Goal: Task Accomplishment & Management: Check status

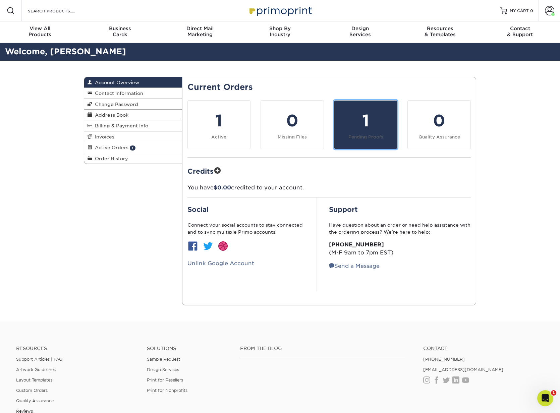
click at [357, 117] on div "1" at bounding box center [365, 121] width 55 height 24
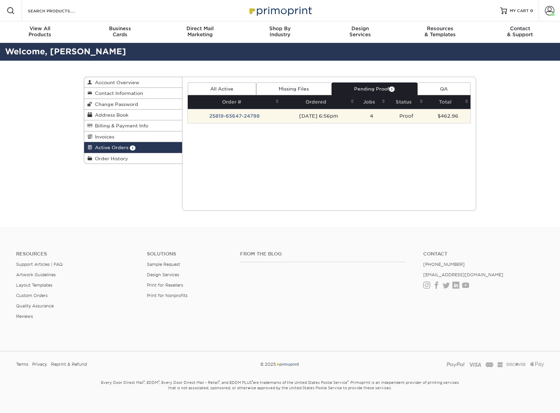
click at [244, 116] on td "25819-65647-24798" at bounding box center [235, 116] width 94 height 14
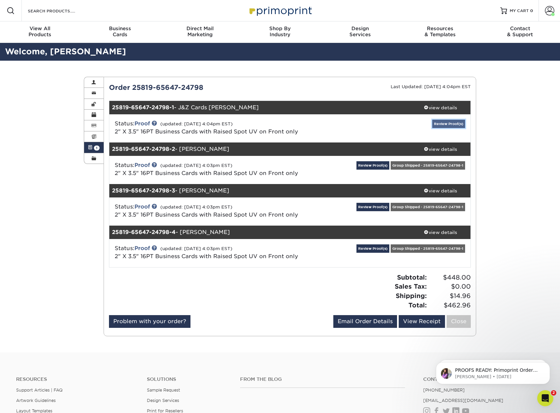
click at [450, 121] on link "Review Proof(s)" at bounding box center [448, 124] width 33 height 8
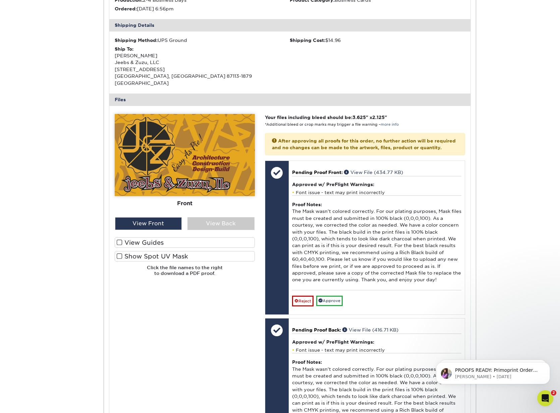
scroll to position [201, 0]
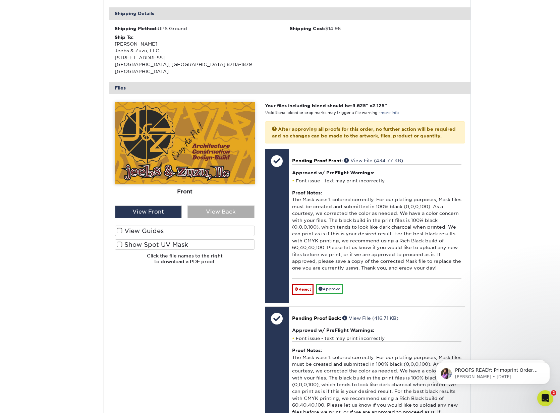
click at [201, 206] on div "View Back" at bounding box center [220, 212] width 67 height 13
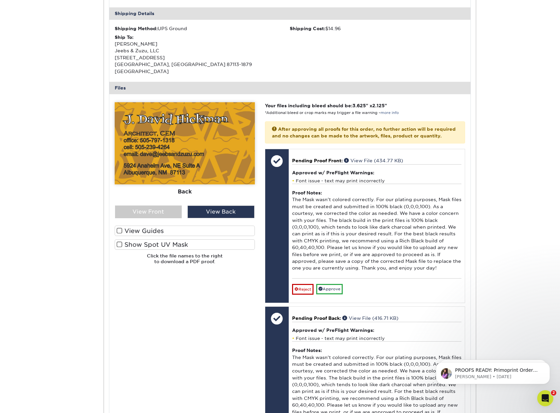
click at [122, 241] on span at bounding box center [120, 244] width 6 height 6
click at [0, 0] on input "Show Spot UV Mask" at bounding box center [0, 0] width 0 height 0
click at [166, 206] on div "View Front" at bounding box center [148, 212] width 67 height 13
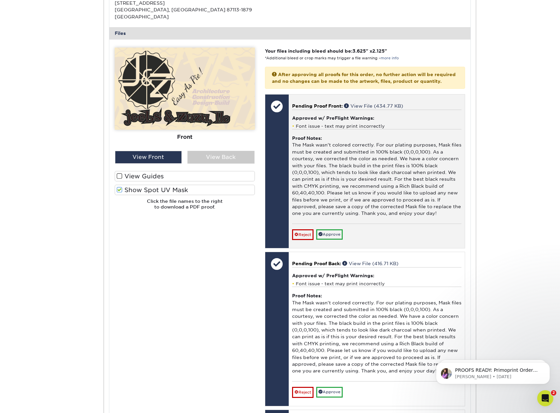
scroll to position [268, 0]
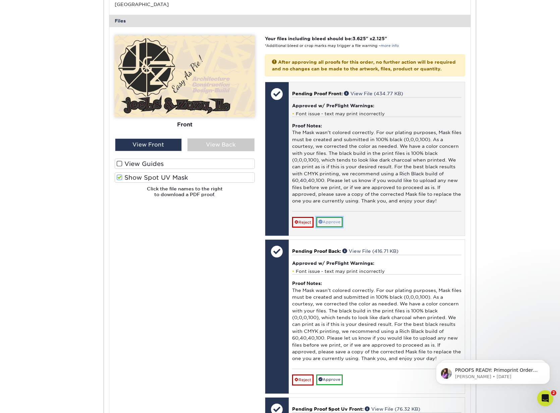
click at [329, 218] on link "Approve" at bounding box center [329, 222] width 26 height 10
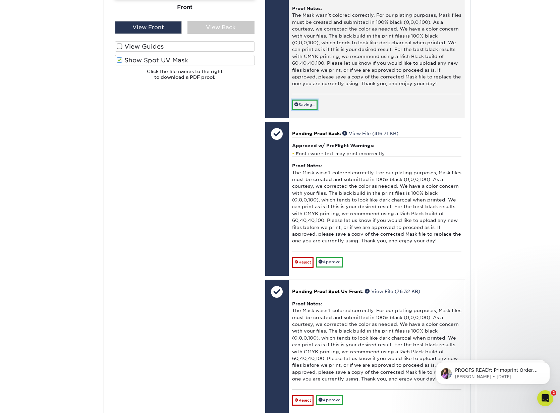
scroll to position [402, 0]
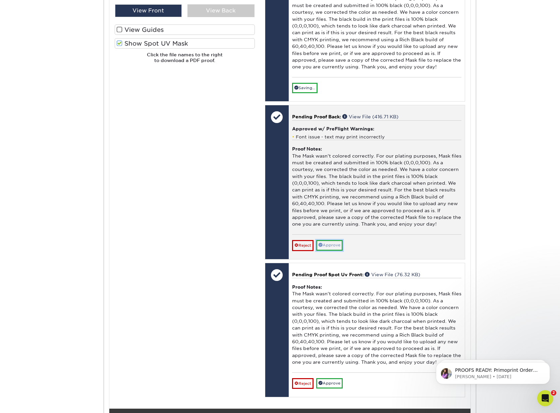
click at [332, 245] on link "Approve" at bounding box center [329, 245] width 26 height 10
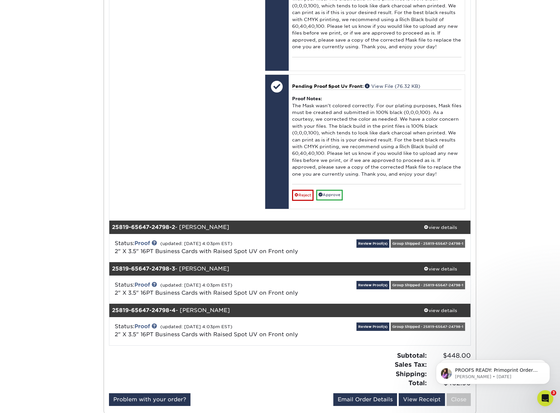
scroll to position [570, 0]
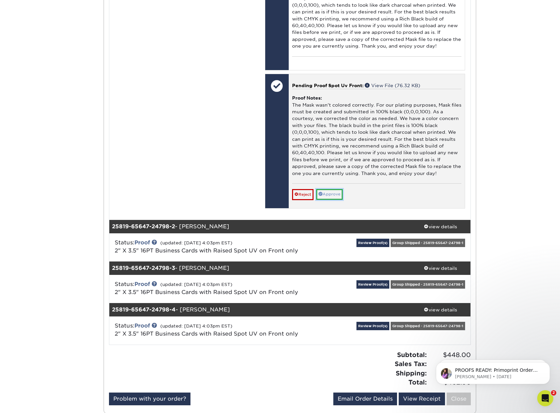
click at [330, 198] on link "Approve" at bounding box center [329, 194] width 26 height 10
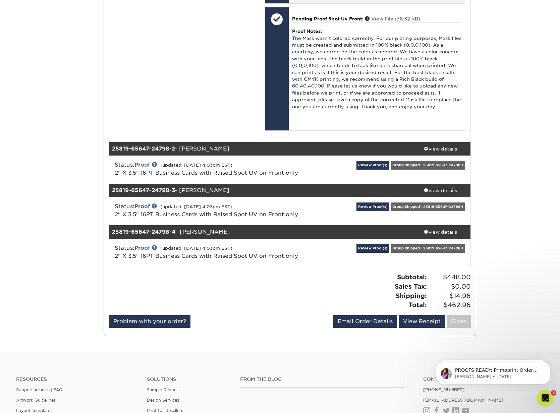
scroll to position [637, 0]
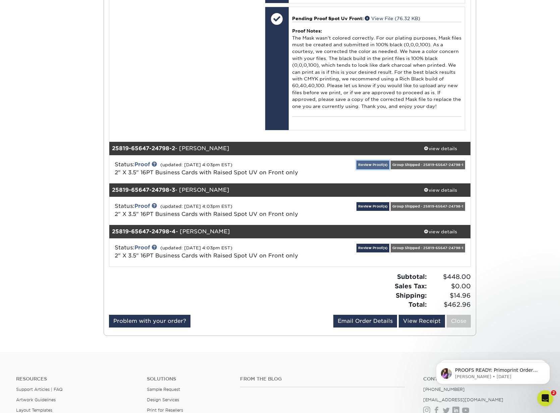
click at [372, 162] on link "Review Proof(s)" at bounding box center [373, 165] width 33 height 8
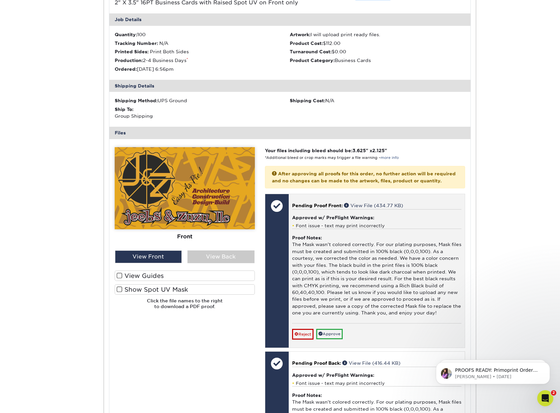
scroll to position [839, 0]
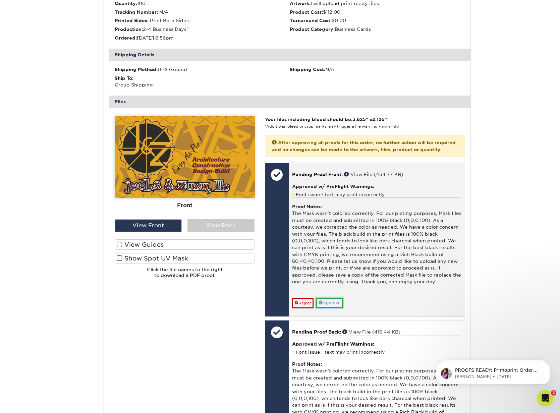
click at [334, 308] on link "Approve" at bounding box center [329, 303] width 26 height 10
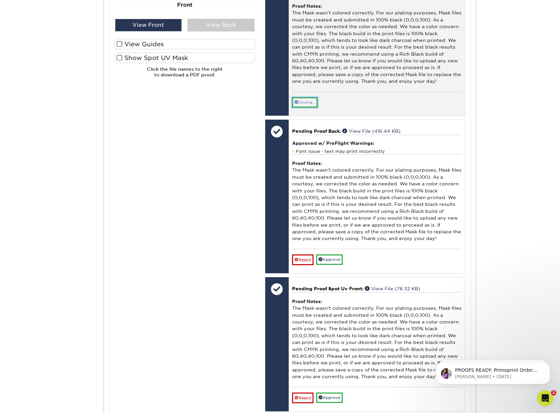
scroll to position [1040, 0]
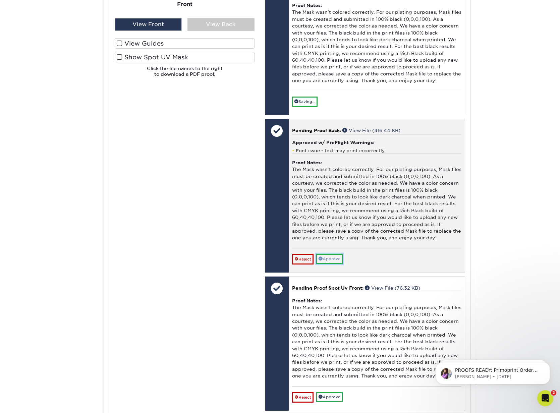
click at [330, 264] on link "Approve" at bounding box center [329, 259] width 26 height 10
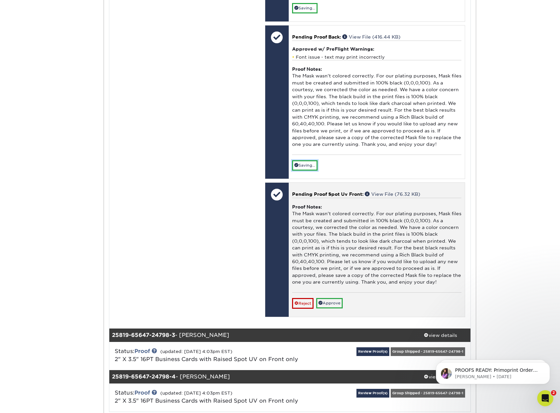
scroll to position [1174, 0]
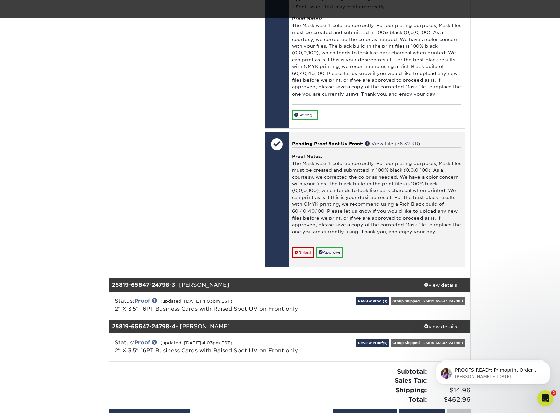
click at [332, 266] on div "Pending Proof Spot Uv Front: View File (76.32 KB) Proof Notes: The Mask wasn't …" at bounding box center [377, 199] width 176 height 134
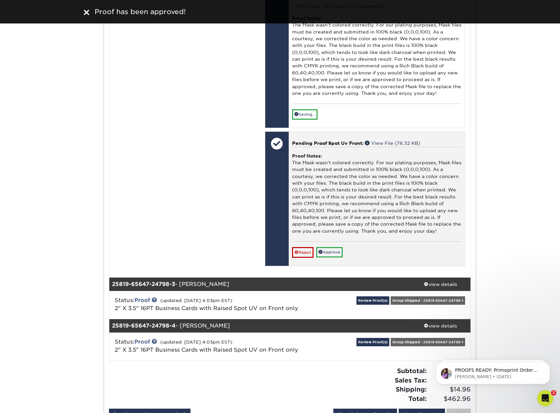
click at [336, 253] on div "Reject Approve Cancel Save We will contact you via email shortly. If you need t…" at bounding box center [376, 249] width 169 height 16
click at [336, 259] on div "Pending Proof Spot Uv Front: View File (76.32 KB) Proof Notes: The Mask wasn't …" at bounding box center [377, 199] width 176 height 134
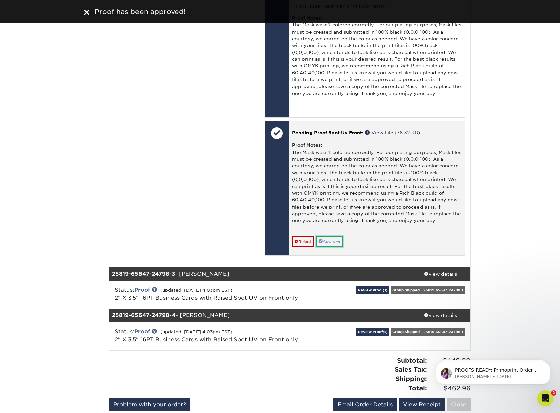
click at [334, 247] on link "Approve" at bounding box center [329, 241] width 26 height 10
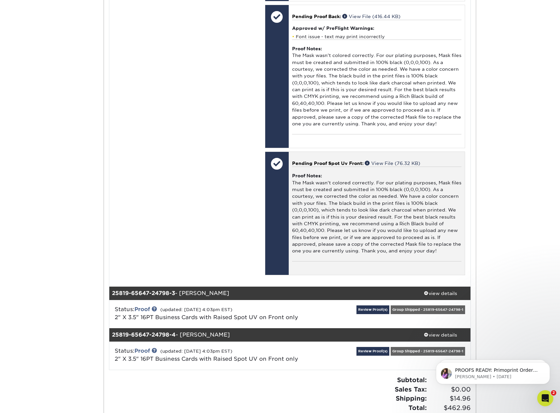
scroll to position [1140, 0]
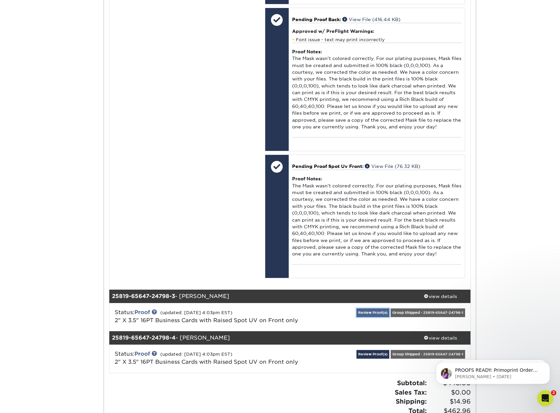
click at [371, 317] on link "Review Proof(s)" at bounding box center [373, 313] width 33 height 8
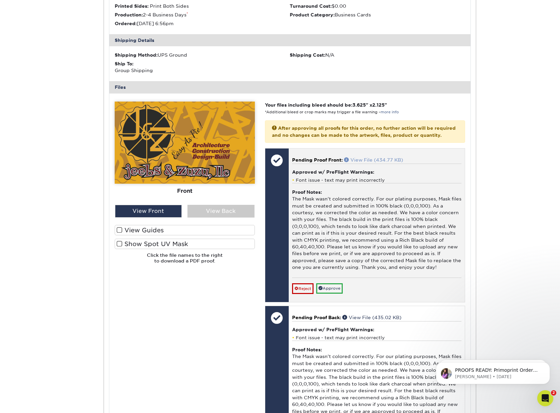
scroll to position [1509, 0]
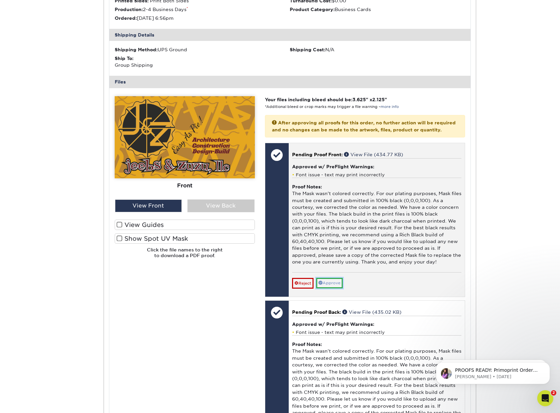
click at [326, 288] on link "Approve" at bounding box center [329, 283] width 26 height 10
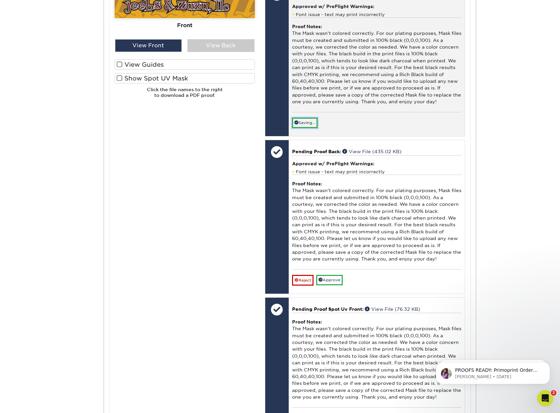
scroll to position [1744, 0]
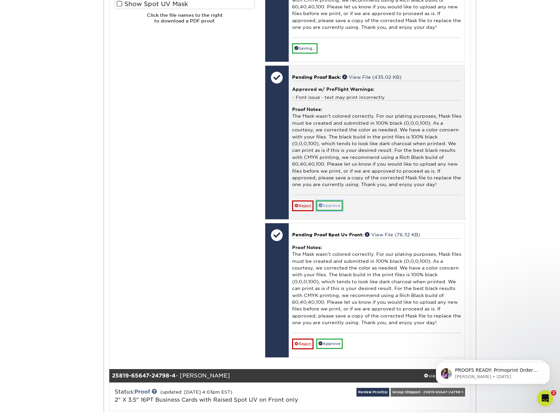
click at [327, 211] on link "Approve" at bounding box center [329, 206] width 26 height 10
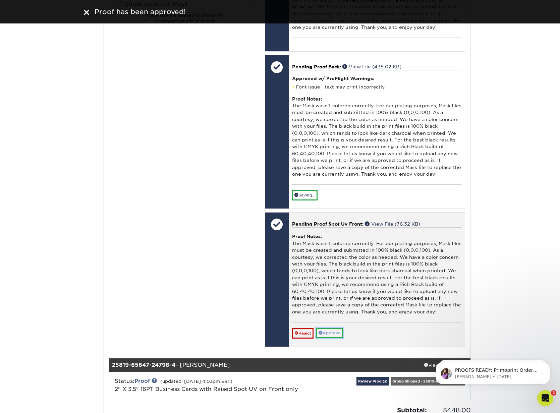
click at [327, 338] on link "Approve" at bounding box center [329, 333] width 26 height 10
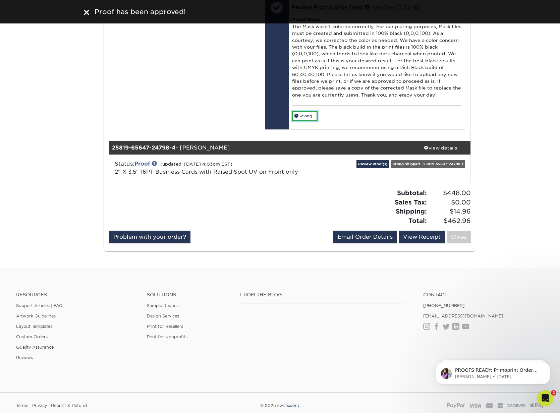
scroll to position [1979, 0]
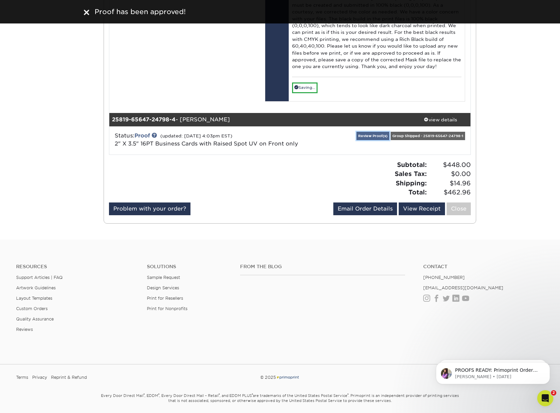
click at [371, 140] on link "Review Proof(s)" at bounding box center [373, 136] width 33 height 8
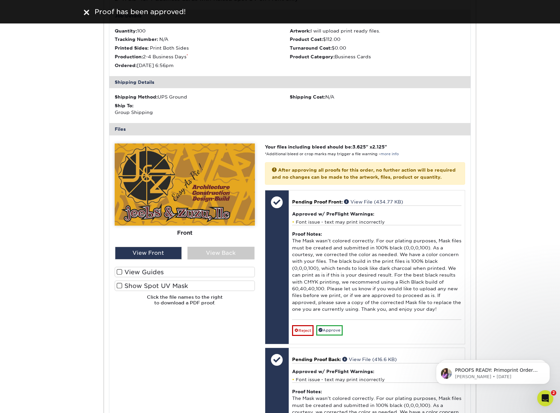
scroll to position [2214, 0]
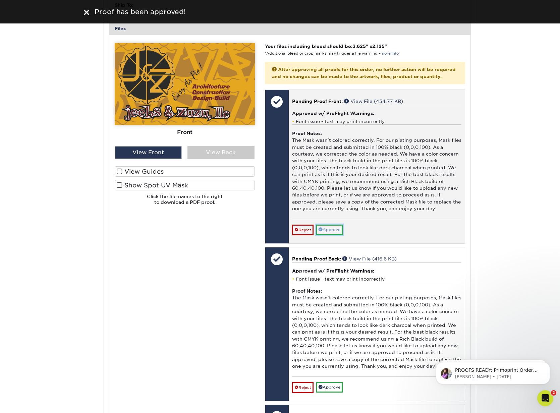
click at [331, 235] on link "Approve" at bounding box center [329, 230] width 26 height 10
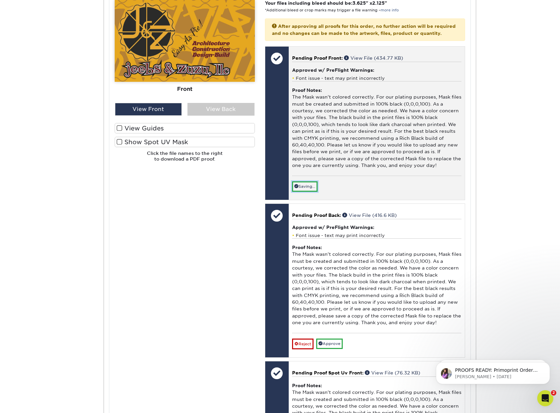
scroll to position [2348, 0]
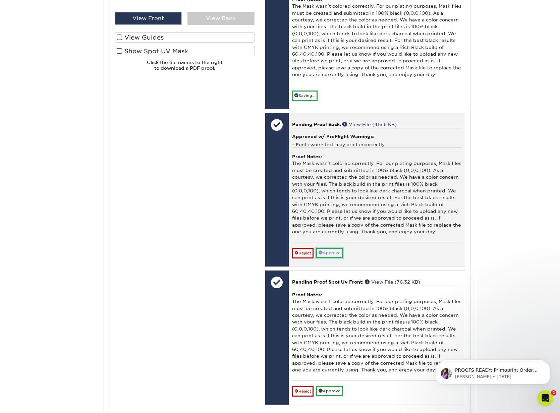
click at [331, 258] on link "Approve" at bounding box center [329, 253] width 26 height 10
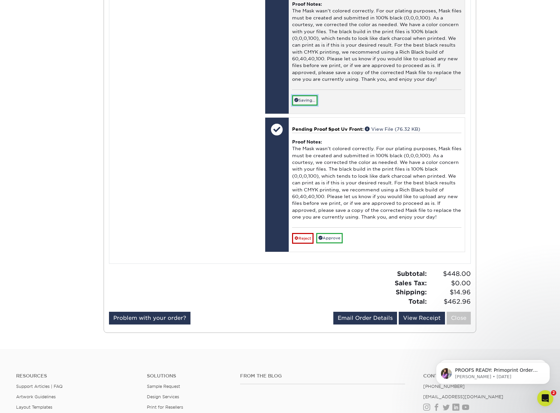
scroll to position [2516, 0]
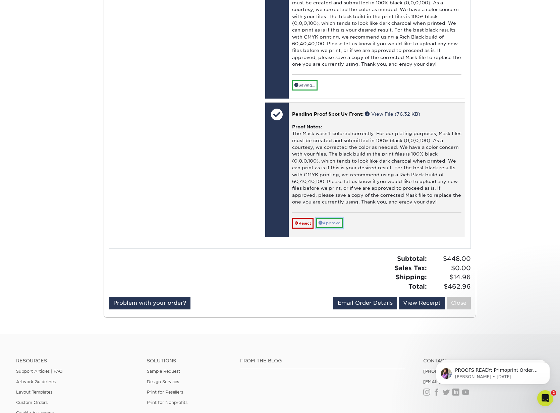
click at [334, 228] on link "Approve" at bounding box center [329, 223] width 26 height 10
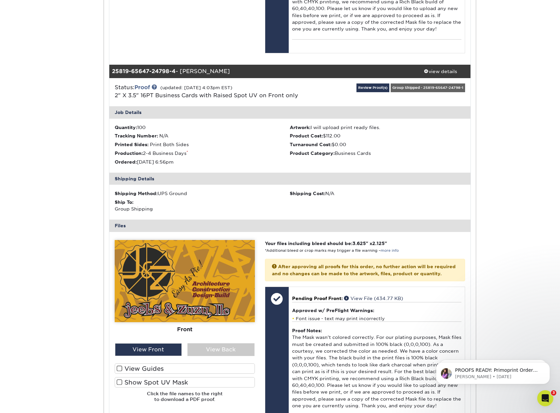
scroll to position [2017, 0]
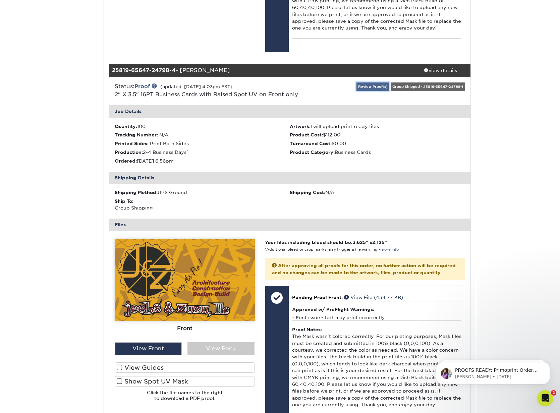
click at [372, 91] on link "Review Proof(s)" at bounding box center [373, 87] width 33 height 8
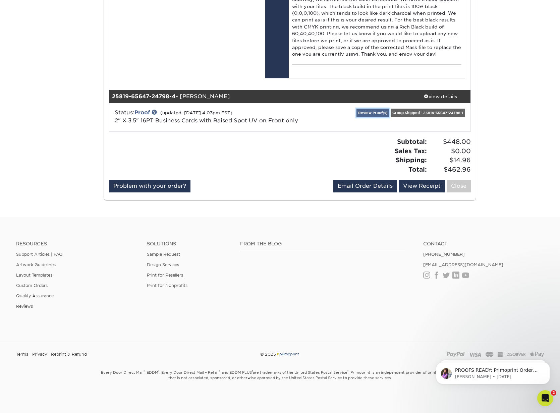
click at [371, 111] on link "Review Proof(s)" at bounding box center [373, 113] width 33 height 8
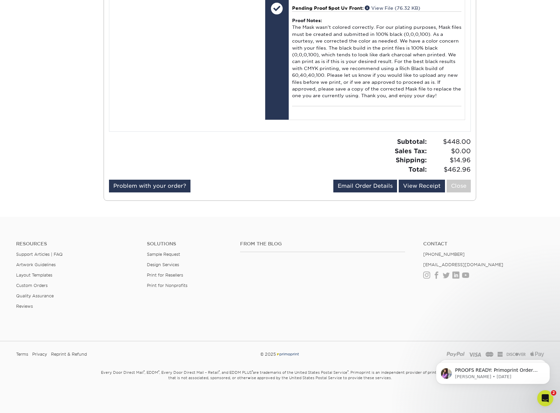
scroll to position [2621, 0]
click at [390, 290] on div "From the Blog Contact (888) 822-5815 info@primoprint.com Instagram Facebook Twi…" at bounding box center [392, 280] width 314 height 79
click at [545, 396] on icon "Open Intercom Messenger" at bounding box center [544, 397] width 5 height 5
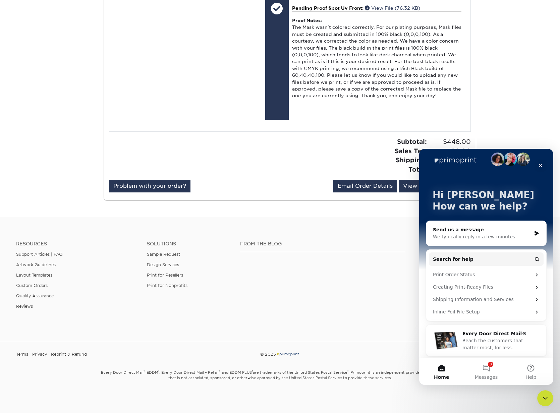
scroll to position [9, 0]
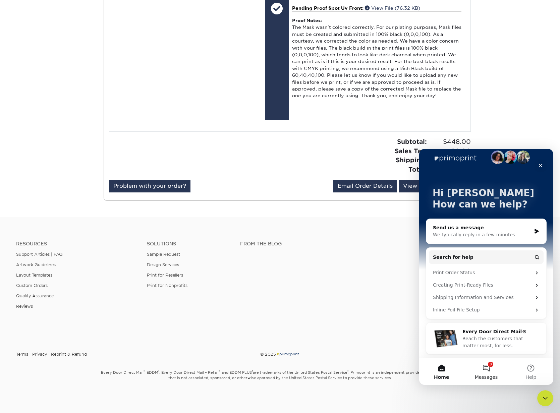
click at [489, 368] on button "3 Messages" at bounding box center [486, 371] width 45 height 27
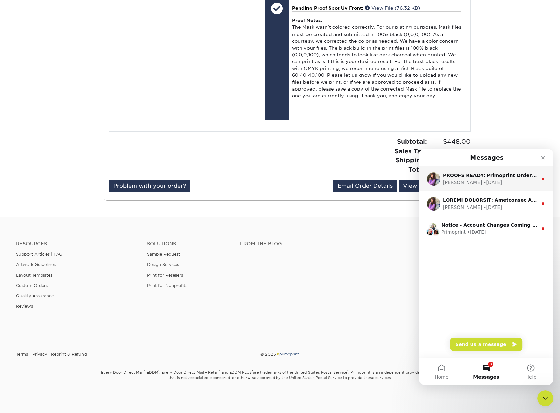
click at [484, 179] on div "PROOFS READY: Primoprint Order 25819-65647-24798 Thank you for placing your pri…" at bounding box center [490, 175] width 95 height 7
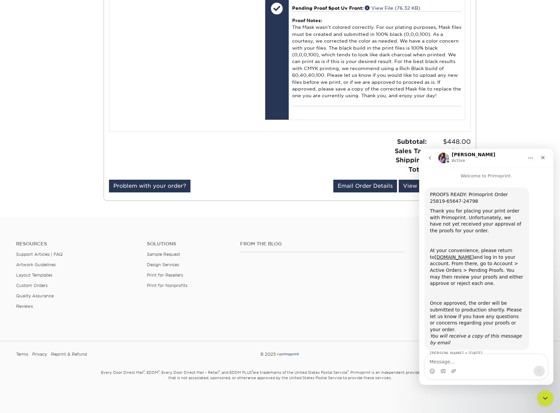
scroll to position [3, 0]
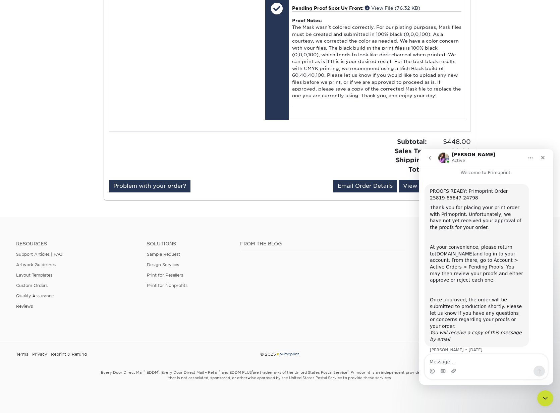
click at [432, 156] on icon "go back" at bounding box center [429, 157] width 5 height 5
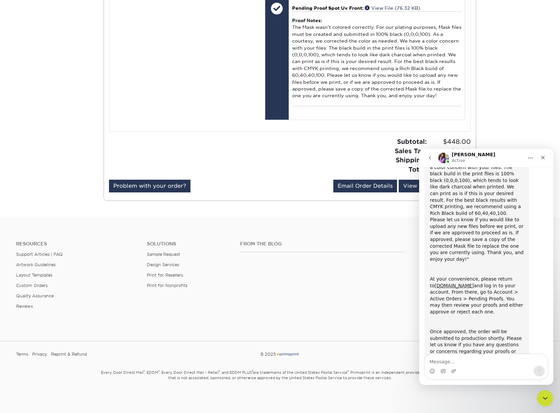
scroll to position [122, 0]
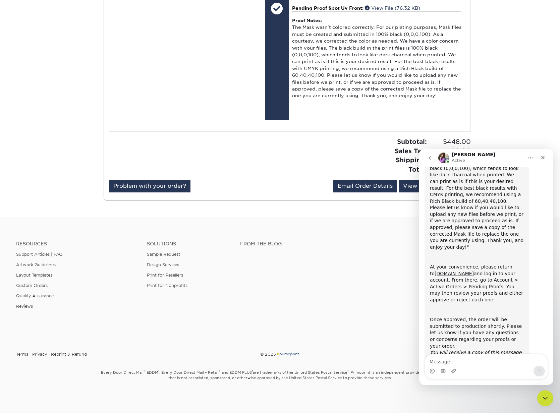
click at [428, 158] on icon "go back" at bounding box center [429, 157] width 5 height 5
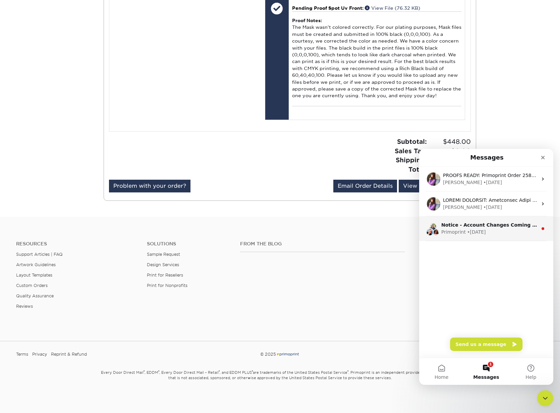
scroll to position [0, 0]
click at [482, 230] on div "• 5d ago" at bounding box center [476, 232] width 19 height 7
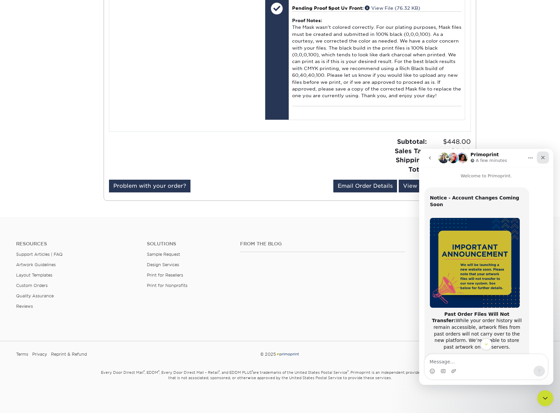
click at [545, 156] on icon "Close" at bounding box center [542, 157] width 5 height 5
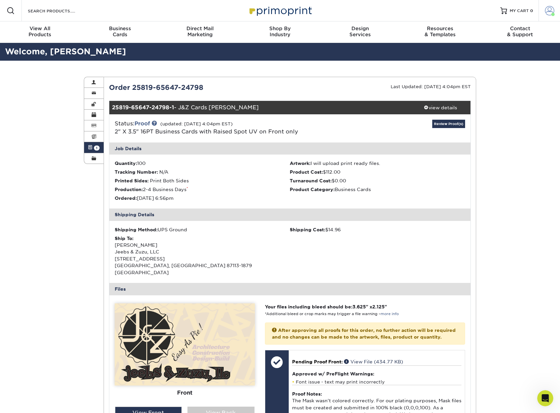
click at [547, 8] on span at bounding box center [549, 10] width 9 height 9
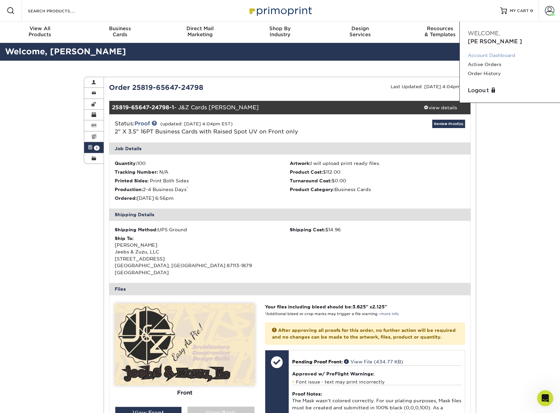
click at [480, 51] on link "Account Dashboard" at bounding box center [510, 55] width 84 height 9
